Goal: Entertainment & Leisure: Browse casually

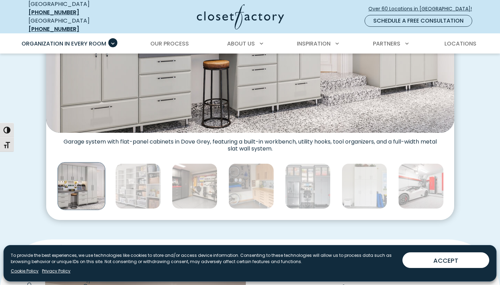
scroll to position [338, 0]
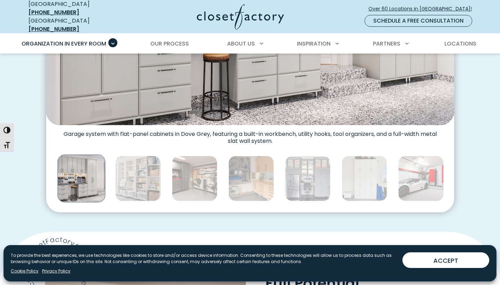
click at [92, 165] on img "Thumbnail Gallery" at bounding box center [81, 179] width 48 height 48
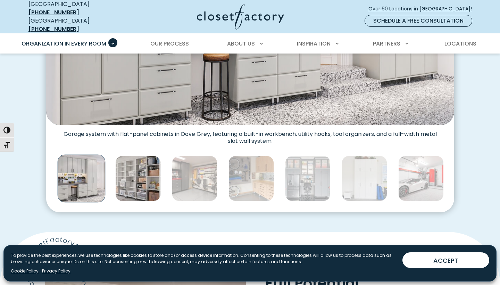
click at [126, 171] on img "Thumbnail Gallery" at bounding box center [138, 179] width 46 height 46
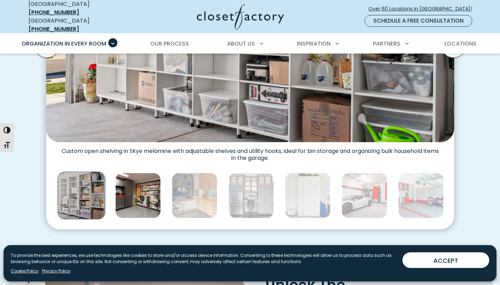
scroll to position [322, 0]
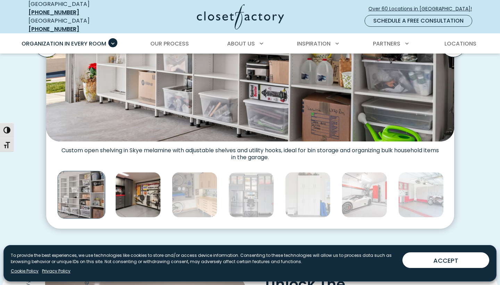
click at [131, 188] on img "Thumbnail Gallery" at bounding box center [138, 195] width 46 height 46
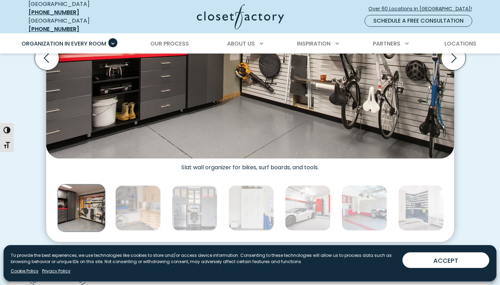
scroll to position [311, 0]
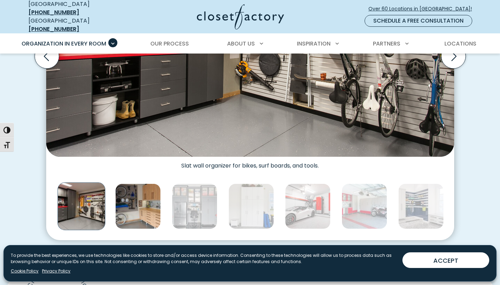
click at [136, 201] on img "Thumbnail Gallery" at bounding box center [138, 206] width 46 height 46
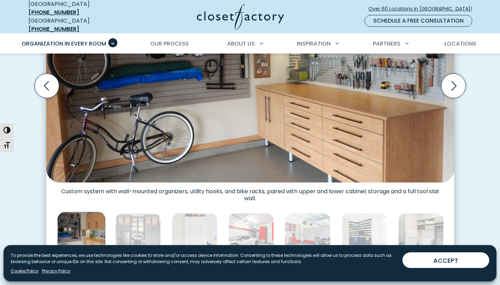
scroll to position [302, 0]
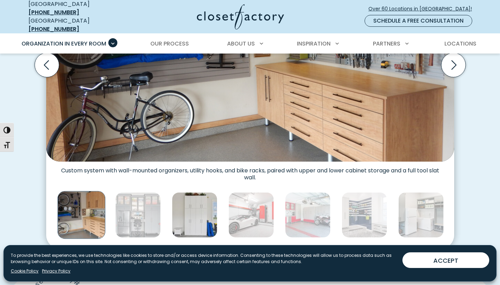
click at [175, 212] on img "Thumbnail Gallery" at bounding box center [195, 215] width 46 height 46
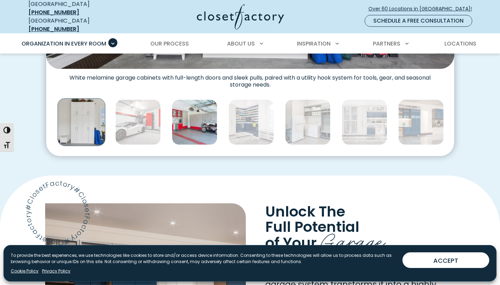
scroll to position [401, 0]
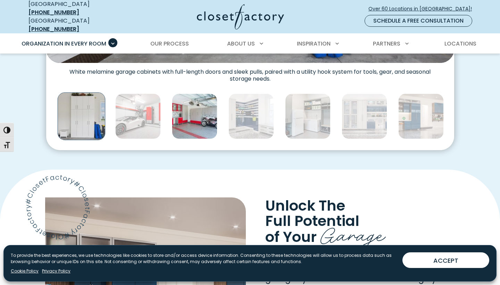
click at [191, 124] on img "Thumbnail Gallery" at bounding box center [195, 116] width 46 height 46
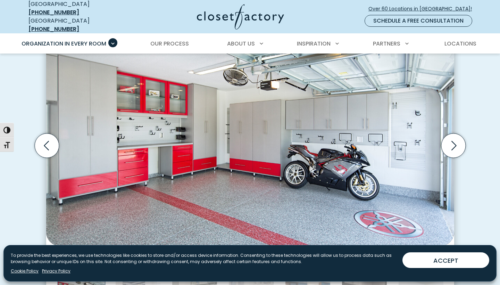
scroll to position [224, 0]
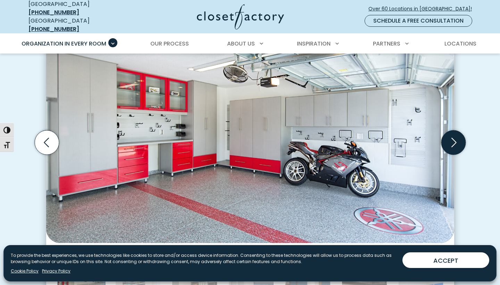
click at [449, 138] on icon "Next slide" at bounding box center [453, 142] width 24 height 24
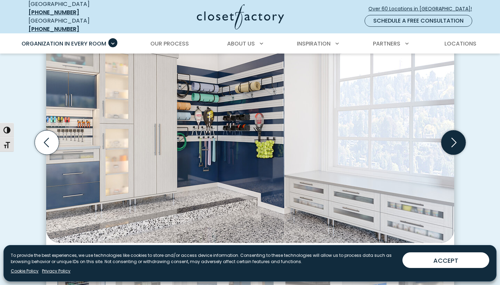
click at [449, 138] on icon "Next slide" at bounding box center [453, 142] width 24 height 24
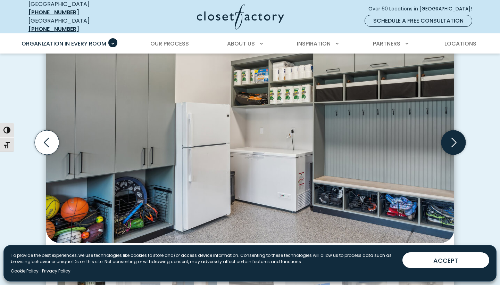
click at [449, 138] on icon "Next slide" at bounding box center [453, 142] width 24 height 24
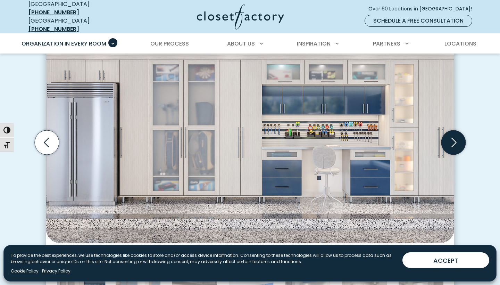
click at [449, 138] on icon "Next slide" at bounding box center [453, 142] width 24 height 24
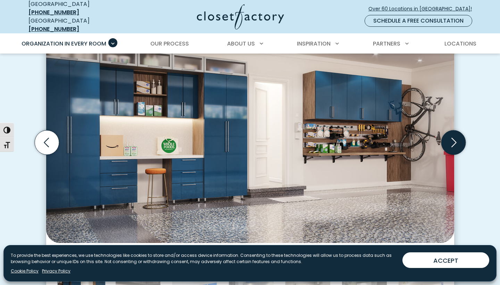
click at [449, 138] on icon "Next slide" at bounding box center [453, 142] width 24 height 24
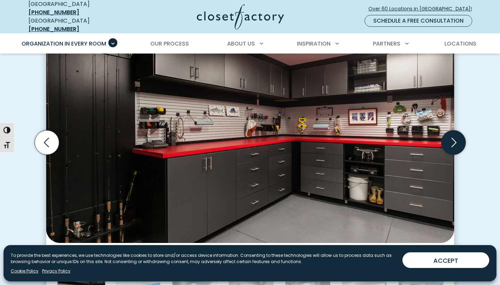
click at [449, 138] on icon "Next slide" at bounding box center [453, 142] width 24 height 24
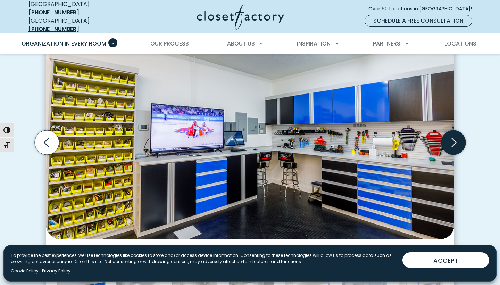
click at [449, 138] on icon "Next slide" at bounding box center [453, 142] width 24 height 24
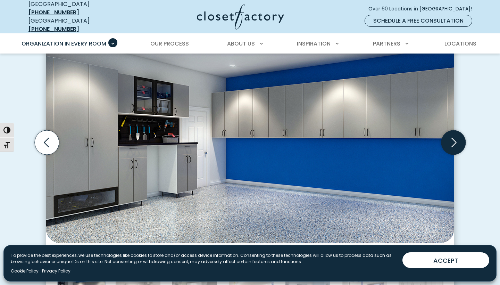
click at [449, 138] on icon "Next slide" at bounding box center [453, 142] width 24 height 24
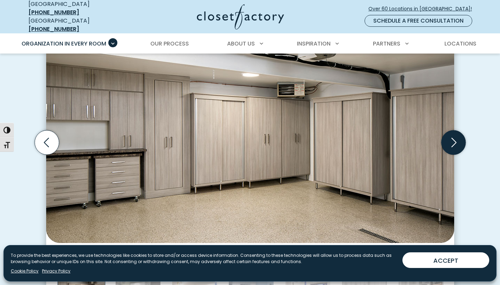
click at [449, 138] on icon "Next slide" at bounding box center [453, 142] width 24 height 24
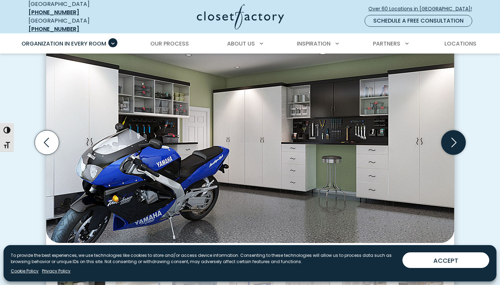
click at [449, 138] on icon "Next slide" at bounding box center [453, 142] width 24 height 24
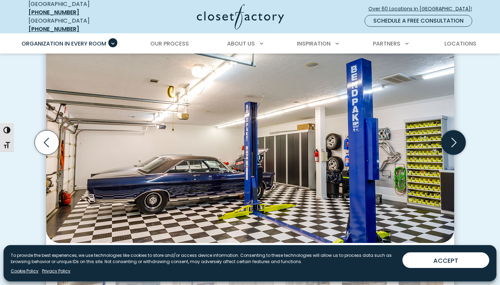
click at [449, 138] on icon "Next slide" at bounding box center [453, 142] width 24 height 24
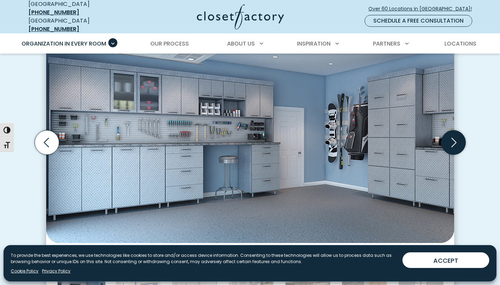
click at [449, 138] on icon "Next slide" at bounding box center [453, 142] width 24 height 24
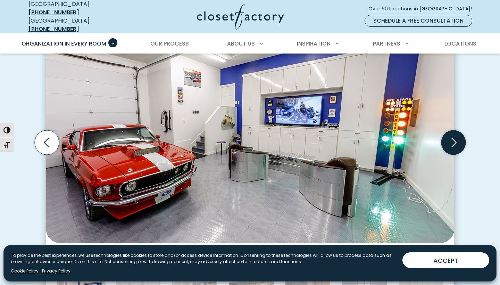
click at [449, 138] on icon "Next slide" at bounding box center [453, 142] width 24 height 24
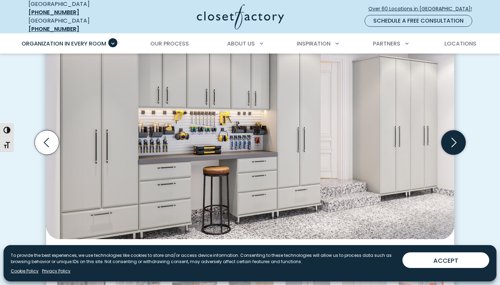
click at [449, 138] on icon "Next slide" at bounding box center [453, 142] width 24 height 24
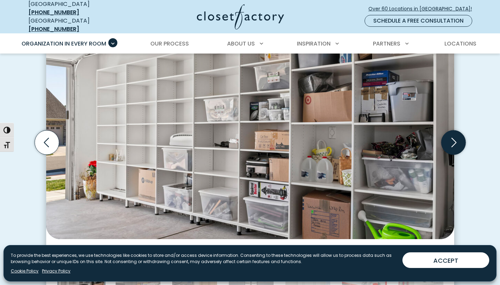
click at [449, 138] on icon "Next slide" at bounding box center [453, 142] width 24 height 24
